Goal: Task Accomplishment & Management: Manage account settings

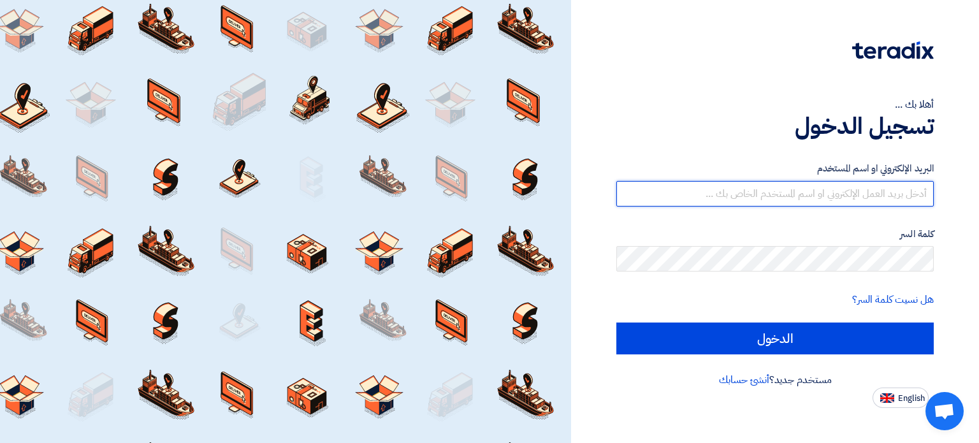
click at [926, 198] on input "text" at bounding box center [776, 194] width 318 height 26
type input "[EMAIL_ADDRESS][DOMAIN_NAME]"
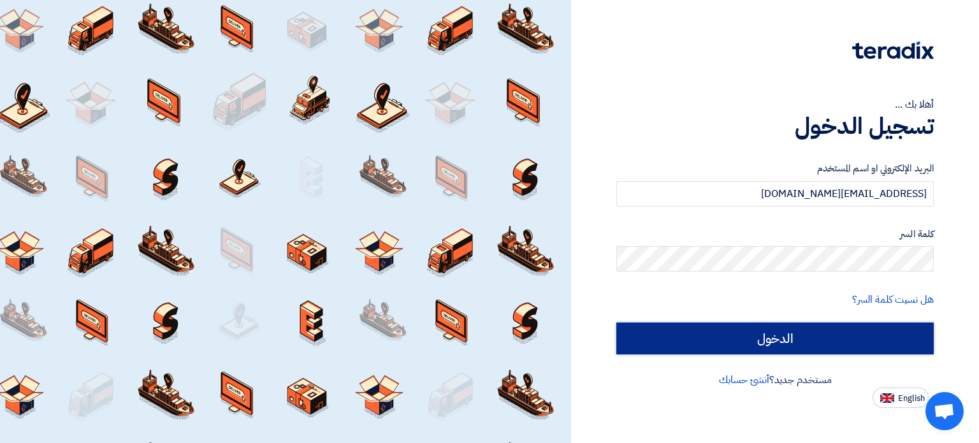
click at [764, 335] on input "الدخول" at bounding box center [776, 339] width 318 height 32
type input "Sign in"
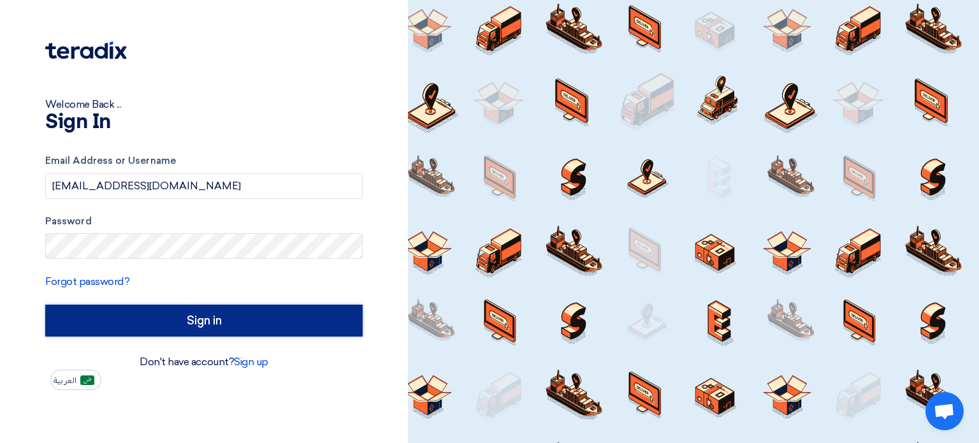
click at [153, 309] on input "Sign in" at bounding box center [204, 321] width 318 height 32
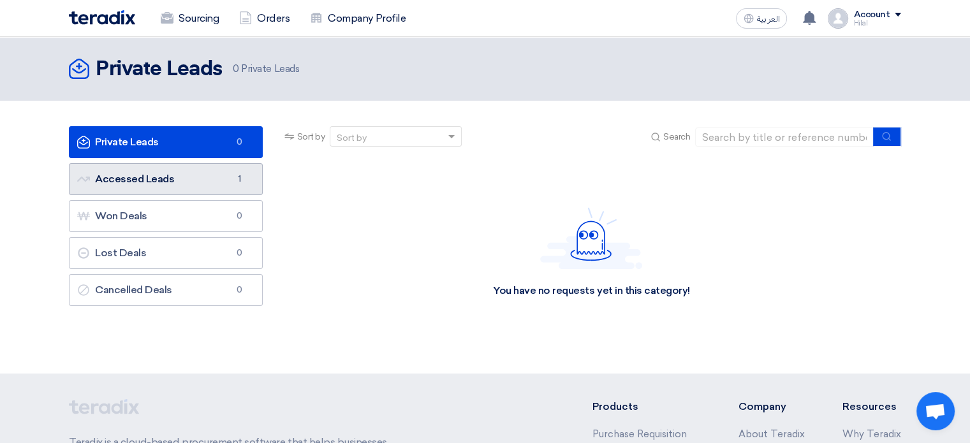
click at [217, 188] on link "Accessed Leads Accessed Leads 1" at bounding box center [166, 179] width 194 height 32
